Goal: Task Accomplishment & Management: Use online tool/utility

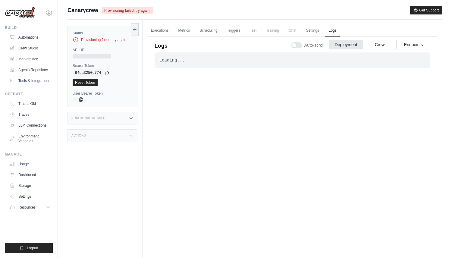
scroll to position [26, 0]
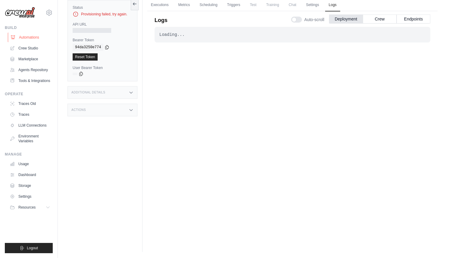
click at [35, 36] on link "Automations" at bounding box center [31, 38] width 46 height 10
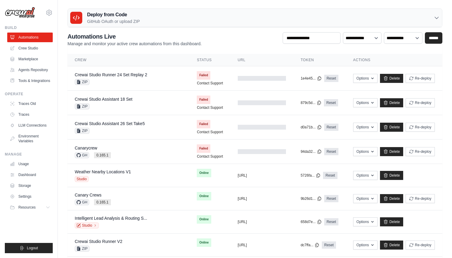
click at [406, 21] on div "Deploy from Code GitHub OAuth or upload ZIP" at bounding box center [255, 18] width 374 height 18
click at [267, 10] on div "Deploy from Code GitHub OAuth or upload ZIP" at bounding box center [255, 18] width 374 height 18
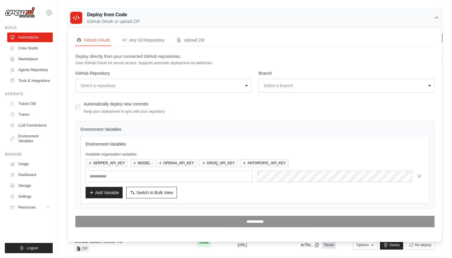
click at [267, 11] on div "Deploy from Code GitHub OAuth or upload ZIP" at bounding box center [255, 18] width 374 height 18
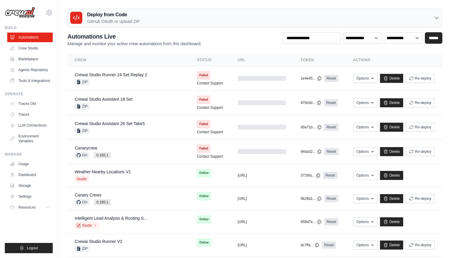
click at [267, 11] on div "Deploy from Code GitHub OAuth or upload ZIP" at bounding box center [255, 18] width 374 height 18
click at [262, 20] on div "Deploy from Code GitHub OAuth or upload ZIP" at bounding box center [255, 18] width 374 height 18
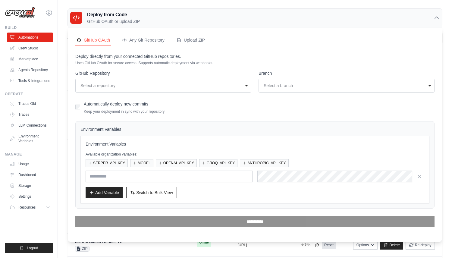
click at [262, 20] on div "Deploy from Code GitHub OAuth or upload ZIP" at bounding box center [255, 18] width 374 height 18
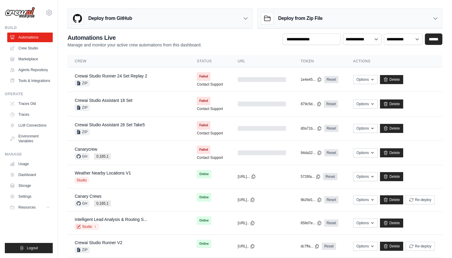
click at [141, 14] on div "Deploy from GitHub" at bounding box center [160, 19] width 184 height 20
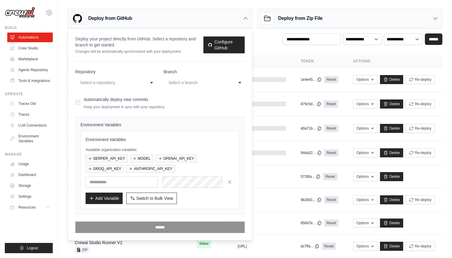
click at [141, 14] on div "Deploy from GitHub" at bounding box center [160, 19] width 184 height 20
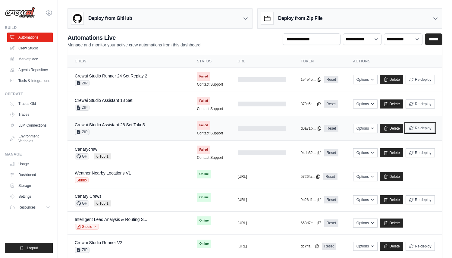
click at [417, 126] on button "Re-deploy" at bounding box center [420, 128] width 29 height 9
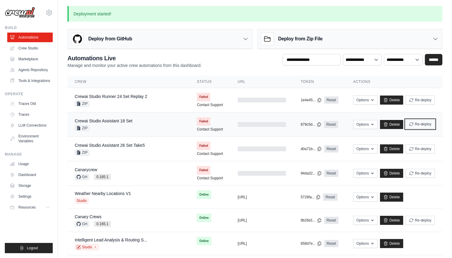
click at [420, 125] on button "Re-deploy" at bounding box center [420, 124] width 29 height 9
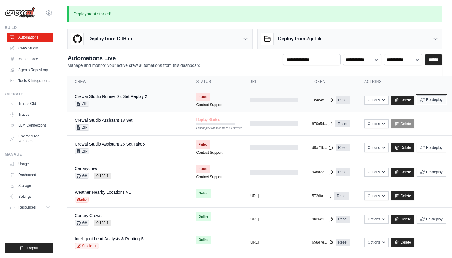
click at [417, 101] on button "Re-deploy" at bounding box center [431, 99] width 29 height 9
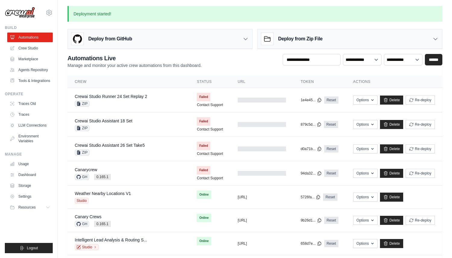
click at [165, 35] on div "Deploy from GitHub" at bounding box center [160, 39] width 184 height 20
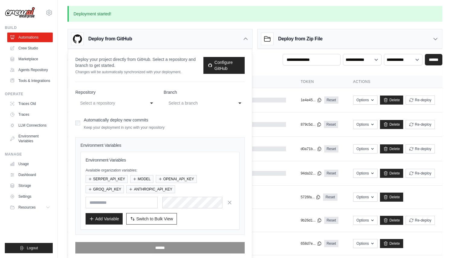
click at [124, 100] on div "Select a repository" at bounding box center [109, 102] width 59 height 7
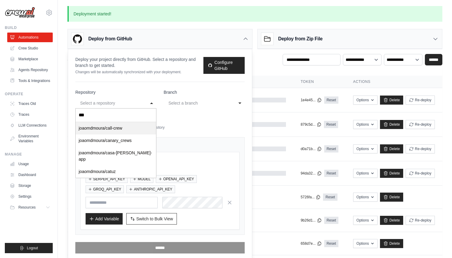
type input "****"
select select "*********"
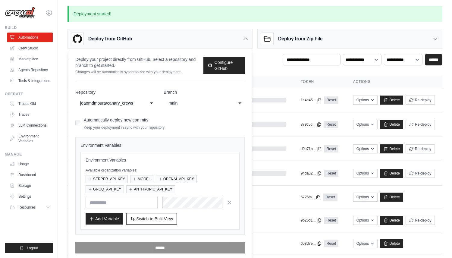
click at [181, 102] on div "main" at bounding box center [197, 102] width 59 height 7
select select "*******"
click at [112, 178] on button "SERPER_API_KEY" at bounding box center [107, 179] width 42 height 8
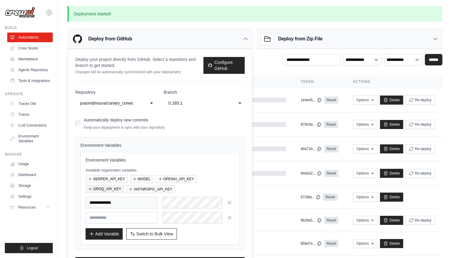
click at [123, 188] on button "GROQ_API_KEY" at bounding box center [105, 189] width 38 height 8
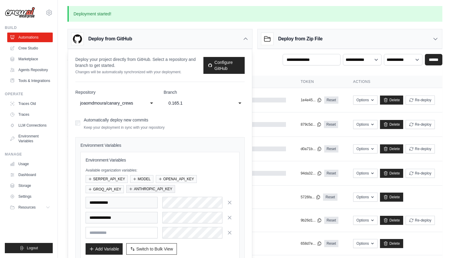
click at [146, 188] on button "ANTHROPIC_API_KEY" at bounding box center [150, 189] width 49 height 8
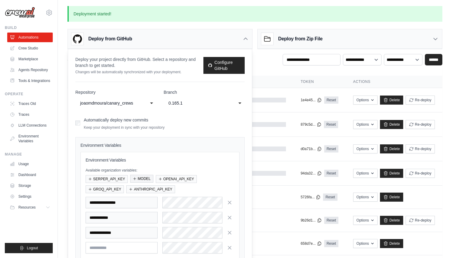
click at [146, 181] on button "MODEL" at bounding box center [141, 179] width 23 height 8
click at [169, 181] on button "OPENAI_API_KEY" at bounding box center [176, 179] width 41 height 8
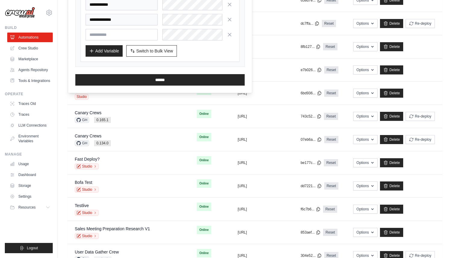
scroll to position [243, 0]
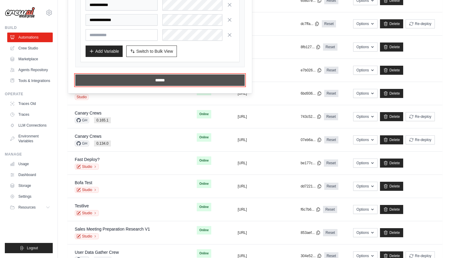
click at [134, 76] on input "******" at bounding box center [159, 79] width 169 height 11
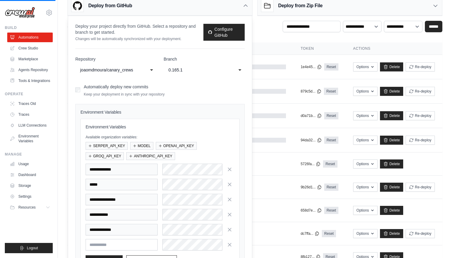
scroll to position [0, 0]
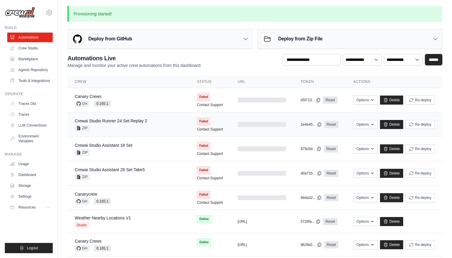
click at [130, 124] on div "Crewai Studio Runner 24 Set Replay 2 ZIP" at bounding box center [111, 124] width 72 height 13
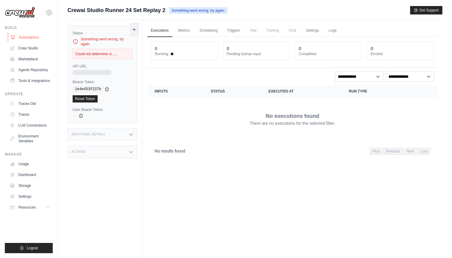
click at [34, 37] on link "Automations" at bounding box center [31, 38] width 46 height 10
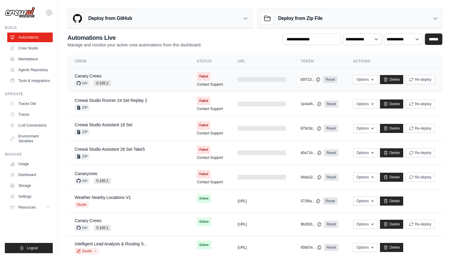
click at [152, 82] on div "Canary Crews GH 0.165.1" at bounding box center [129, 79] width 108 height 13
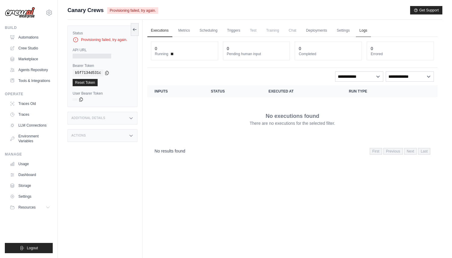
click at [365, 29] on link "Logs" at bounding box center [363, 30] width 15 height 13
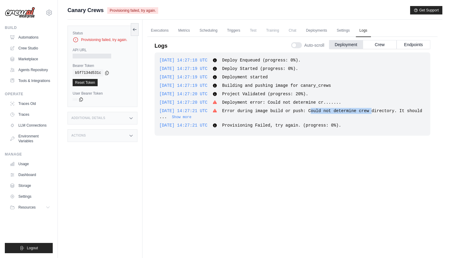
drag, startPoint x: 321, startPoint y: 110, endPoint x: 382, endPoint y: 110, distance: 61.2
click at [382, 110] on span "Error during image build or push: Could not determine crew directory. It should…" at bounding box center [290, 113] width 263 height 11
copy span "ould not determine crew"
click at [21, 36] on link "Automations" at bounding box center [31, 38] width 46 height 10
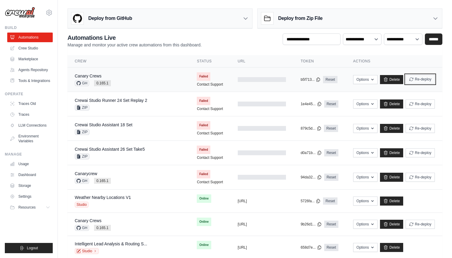
click at [423, 80] on button "Re-deploy" at bounding box center [420, 79] width 29 height 9
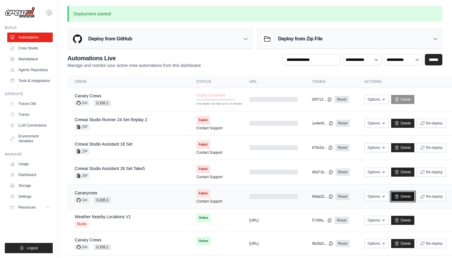
click at [397, 196] on link "Delete" at bounding box center [402, 196] width 23 height 9
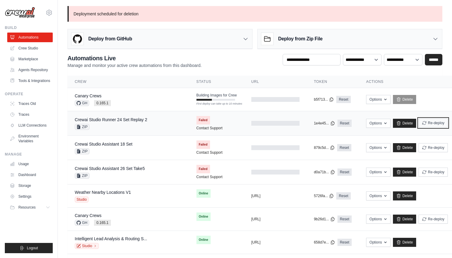
click at [422, 122] on icon "submit" at bounding box center [424, 122] width 4 height 3
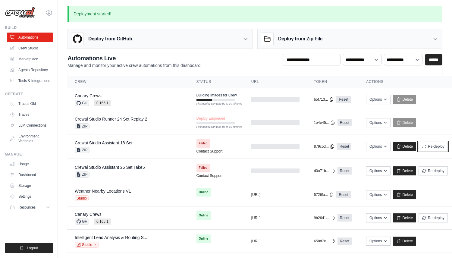
click at [424, 146] on button "Re-deploy" at bounding box center [433, 146] width 29 height 9
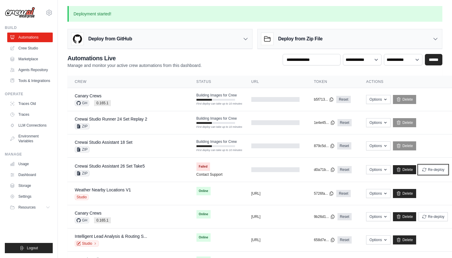
click at [425, 168] on button "Re-deploy" at bounding box center [433, 169] width 29 height 9
